Goal: Task Accomplishment & Management: Use online tool/utility

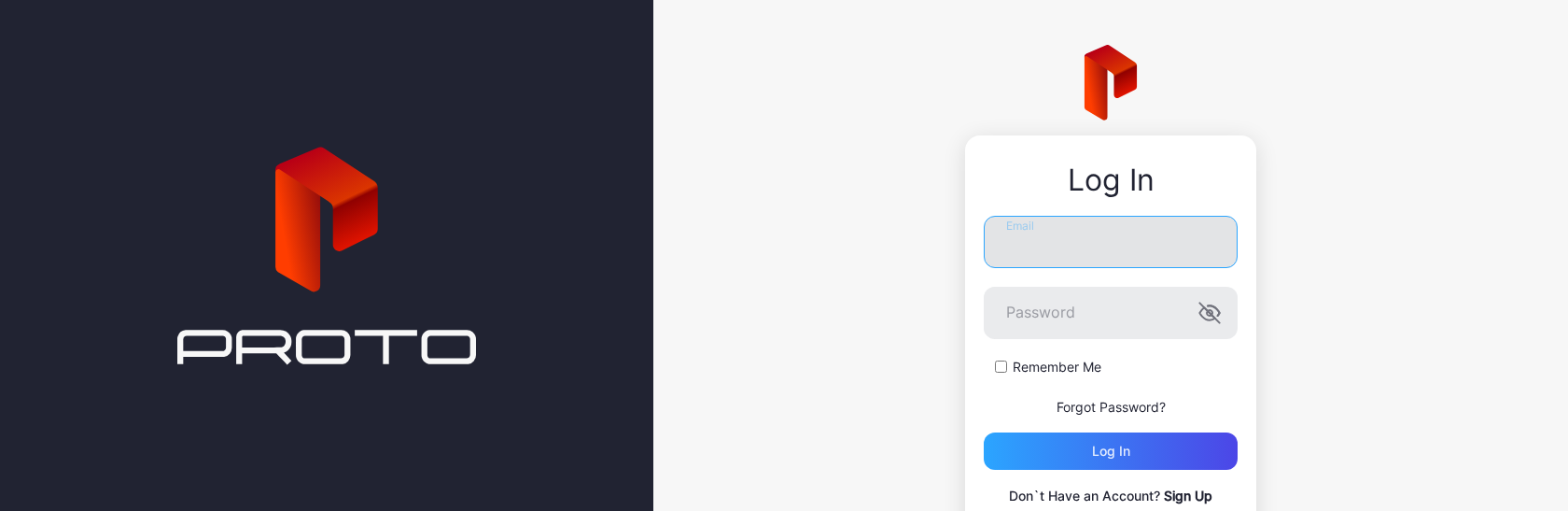
click at [1015, 240] on input "Email" at bounding box center [1111, 241] width 254 height 53
type input "**********"
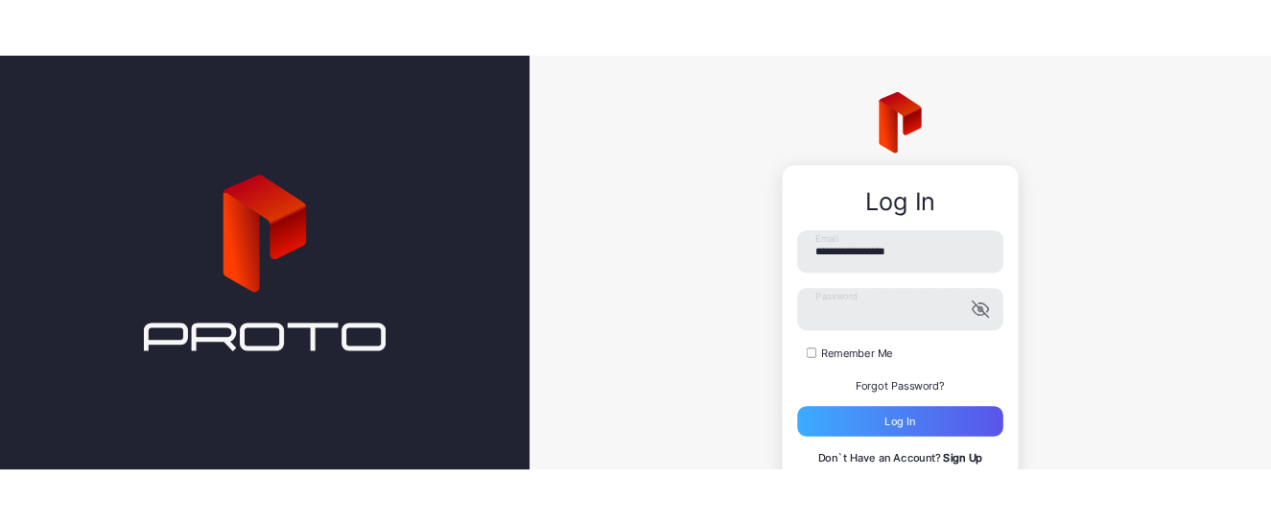
scroll to position [76, 0]
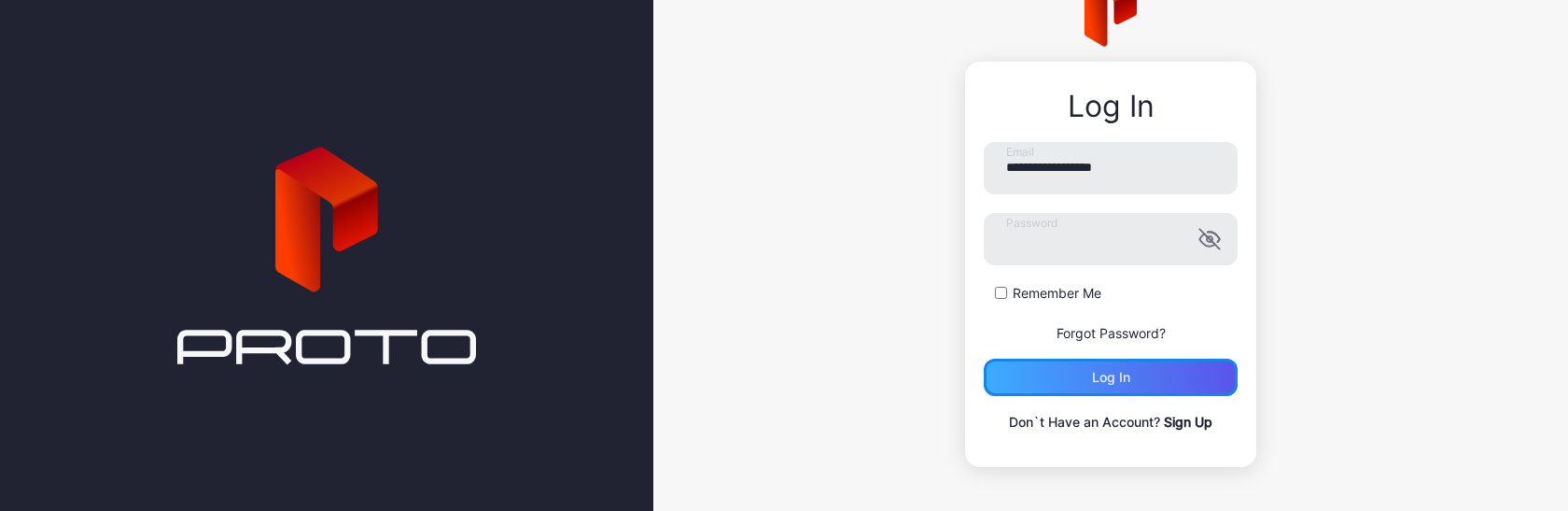
click at [1029, 369] on div "Log in" at bounding box center [1111, 377] width 254 height 37
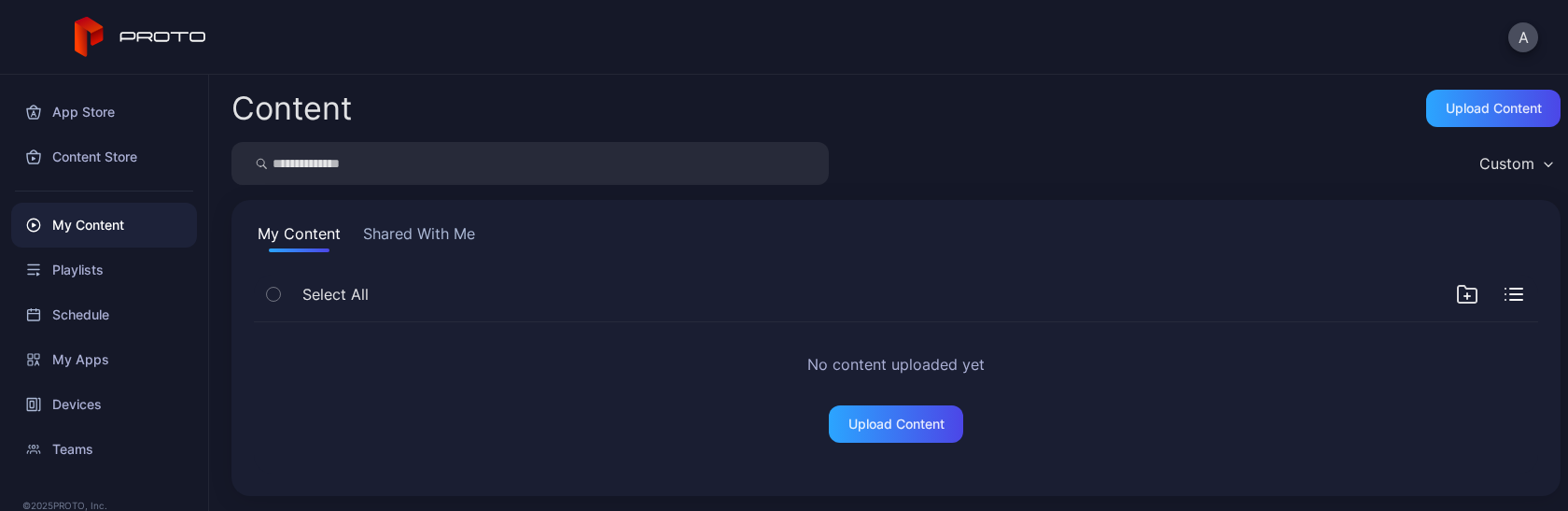
click at [412, 234] on button "Shared With Me" at bounding box center [419, 237] width 120 height 30
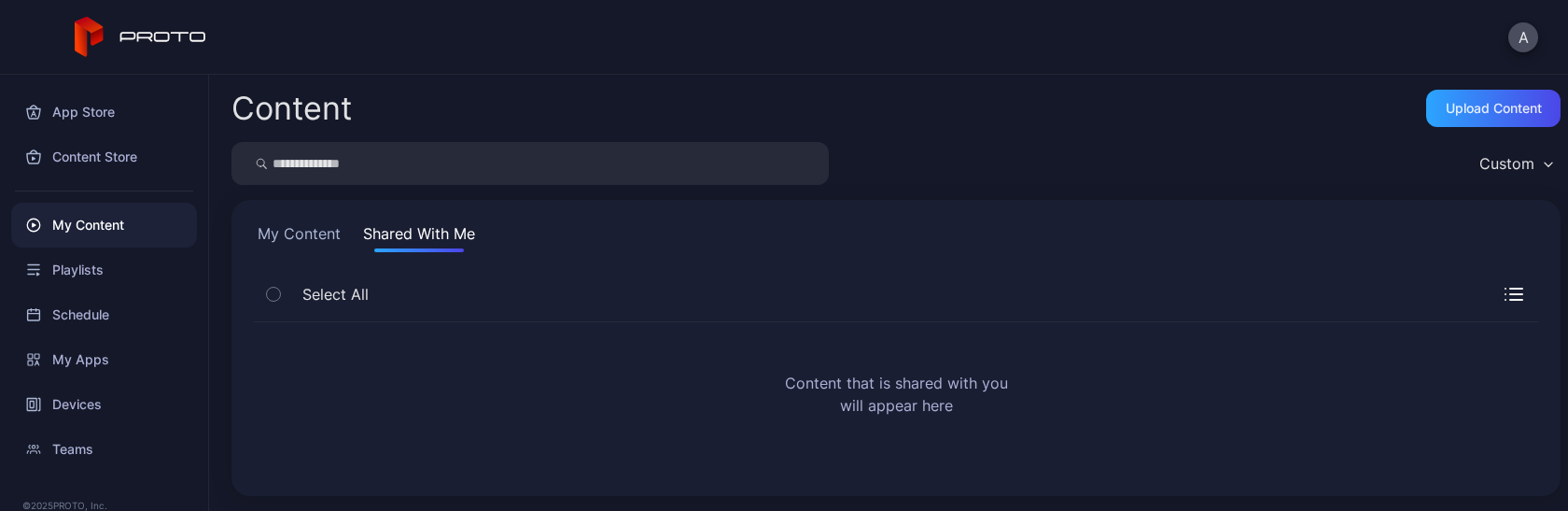
click at [412, 234] on button "Shared With Me" at bounding box center [419, 237] width 120 height 30
click at [308, 229] on button "My Content" at bounding box center [299, 237] width 91 height 30
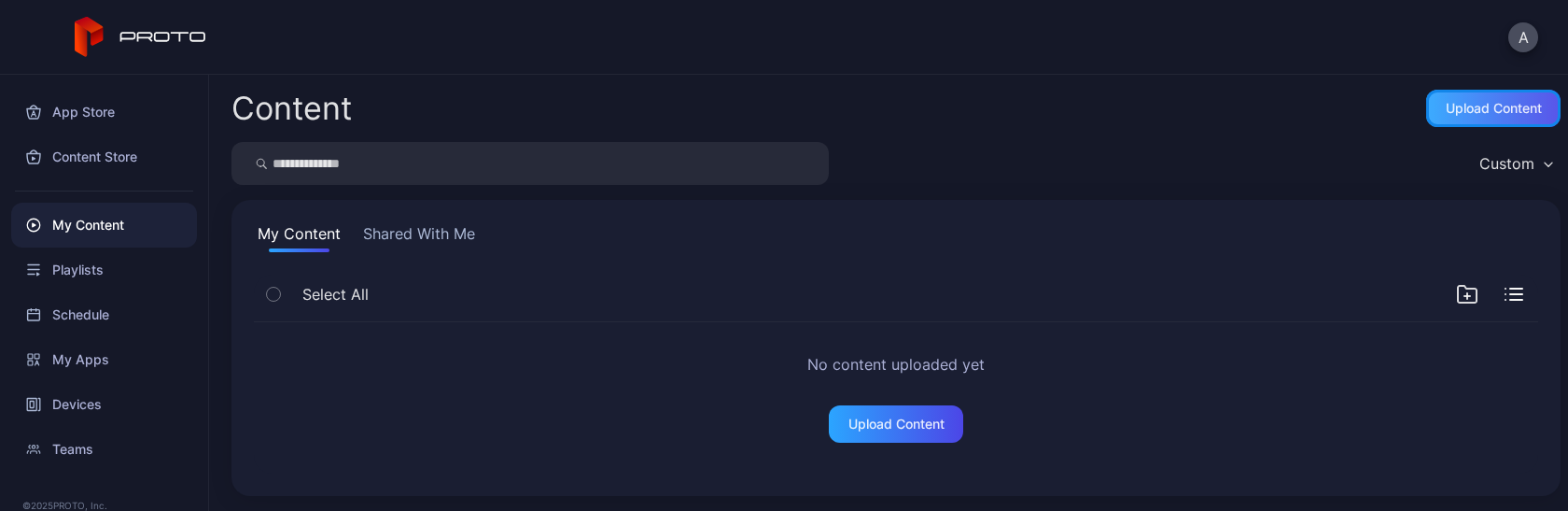
click at [1495, 103] on div "Upload Content" at bounding box center [1493, 108] width 96 height 15
